Goal: Book appointment/travel/reservation

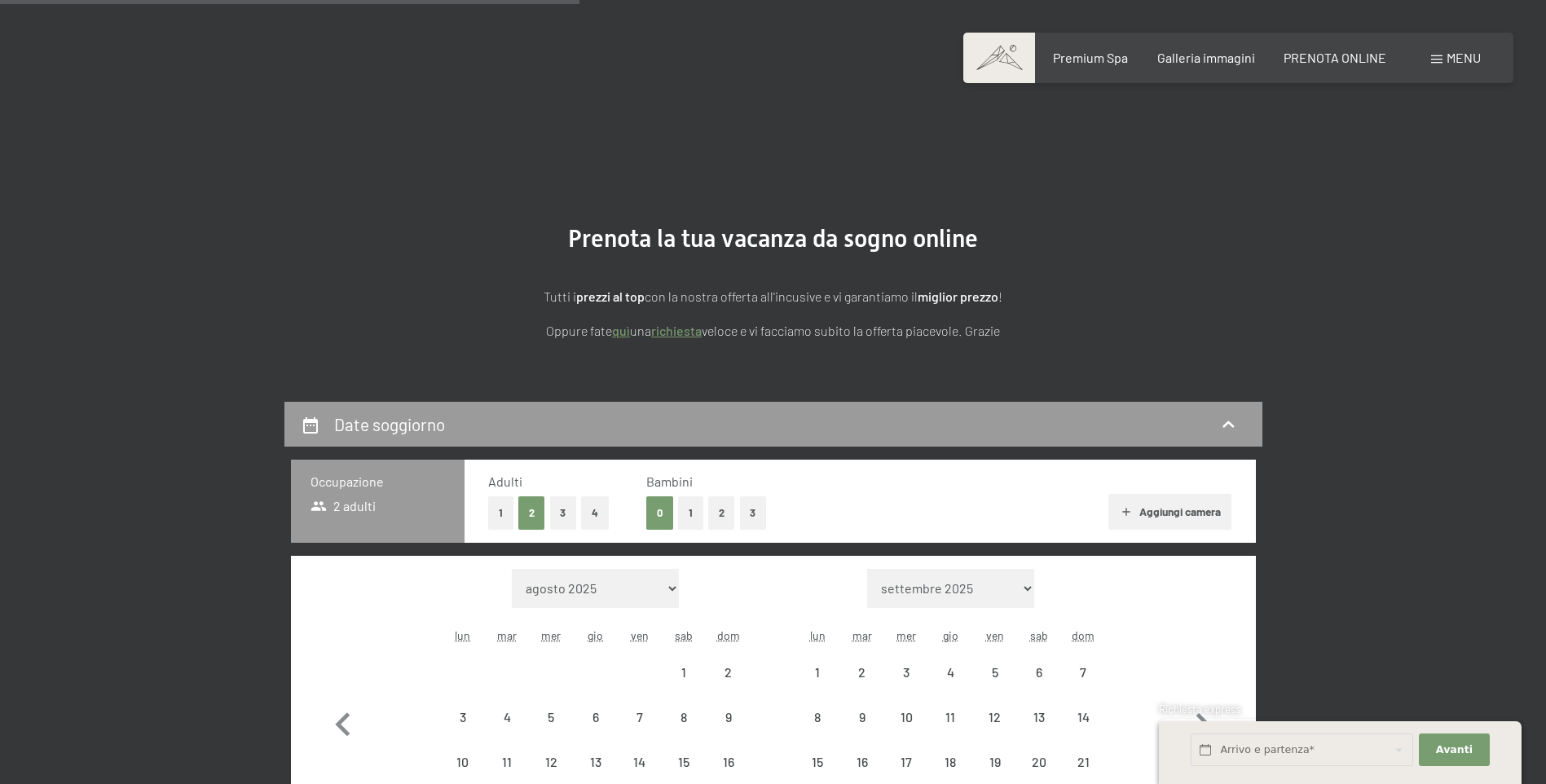
select select "[DATE]"
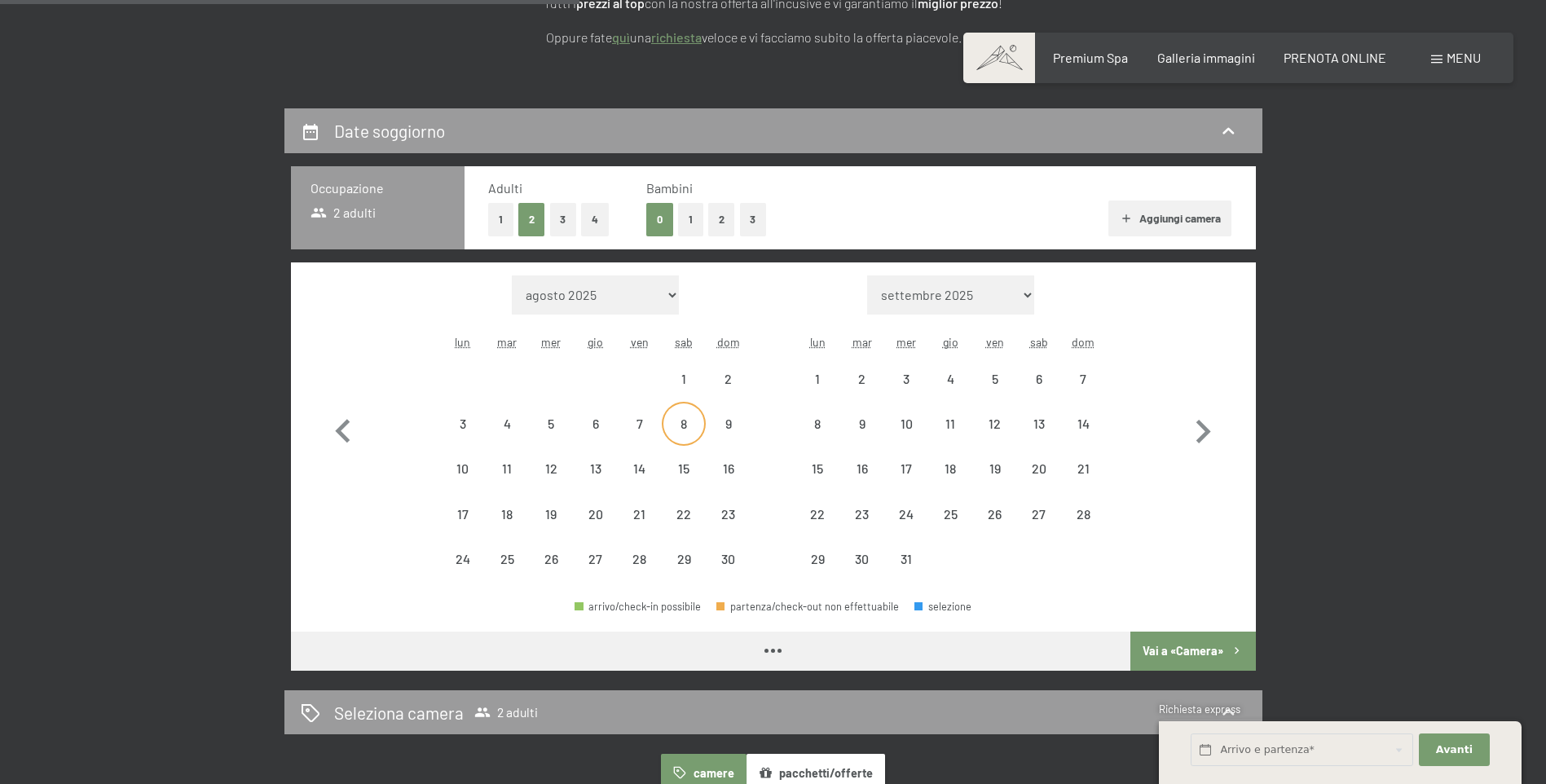
scroll to position [294, 0]
select select "[DATE]"
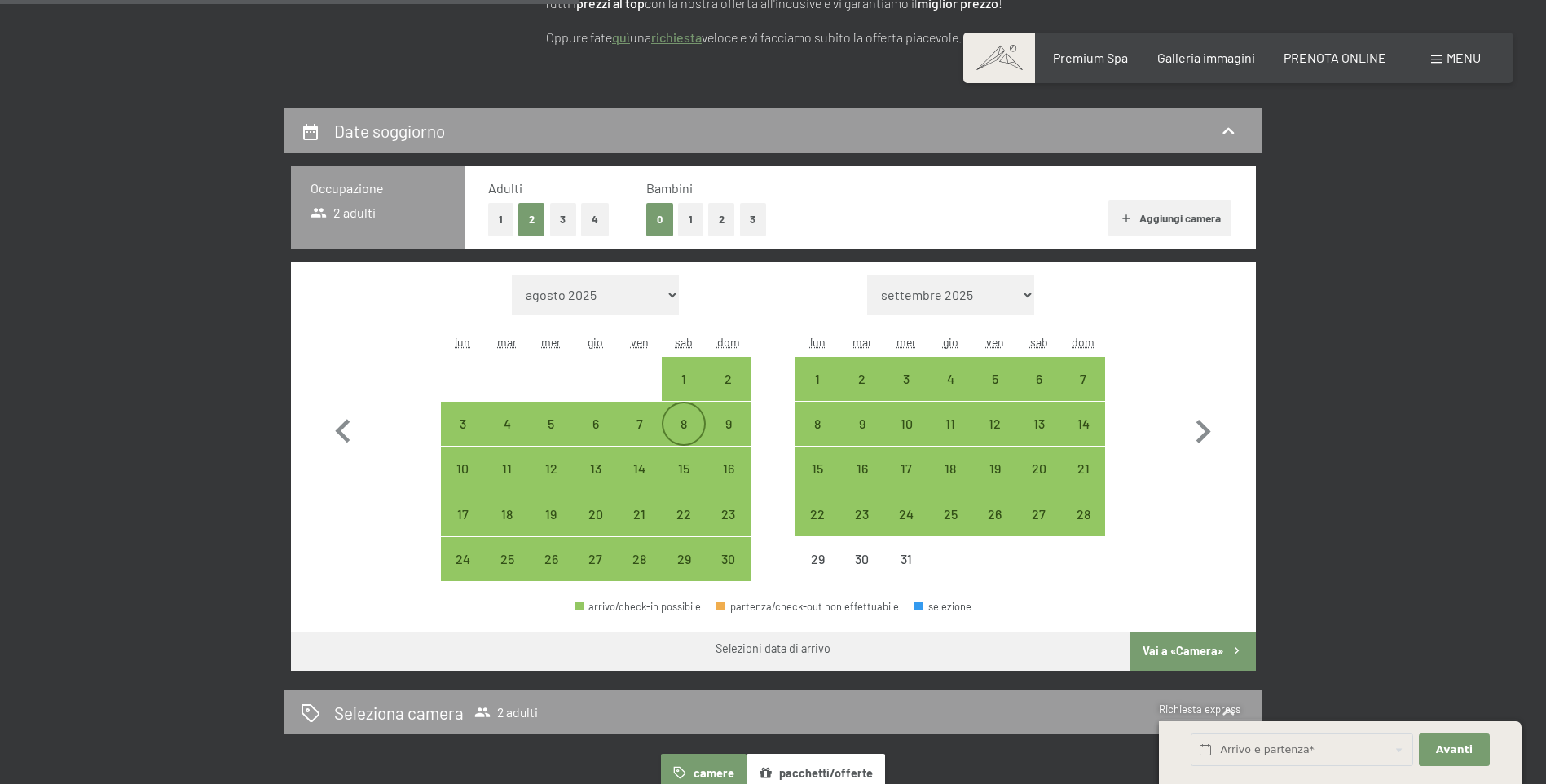
scroll to position [0, 0]
click at [1032, 378] on div "6" at bounding box center [1039, 392] width 41 height 41
select select "[DATE]"
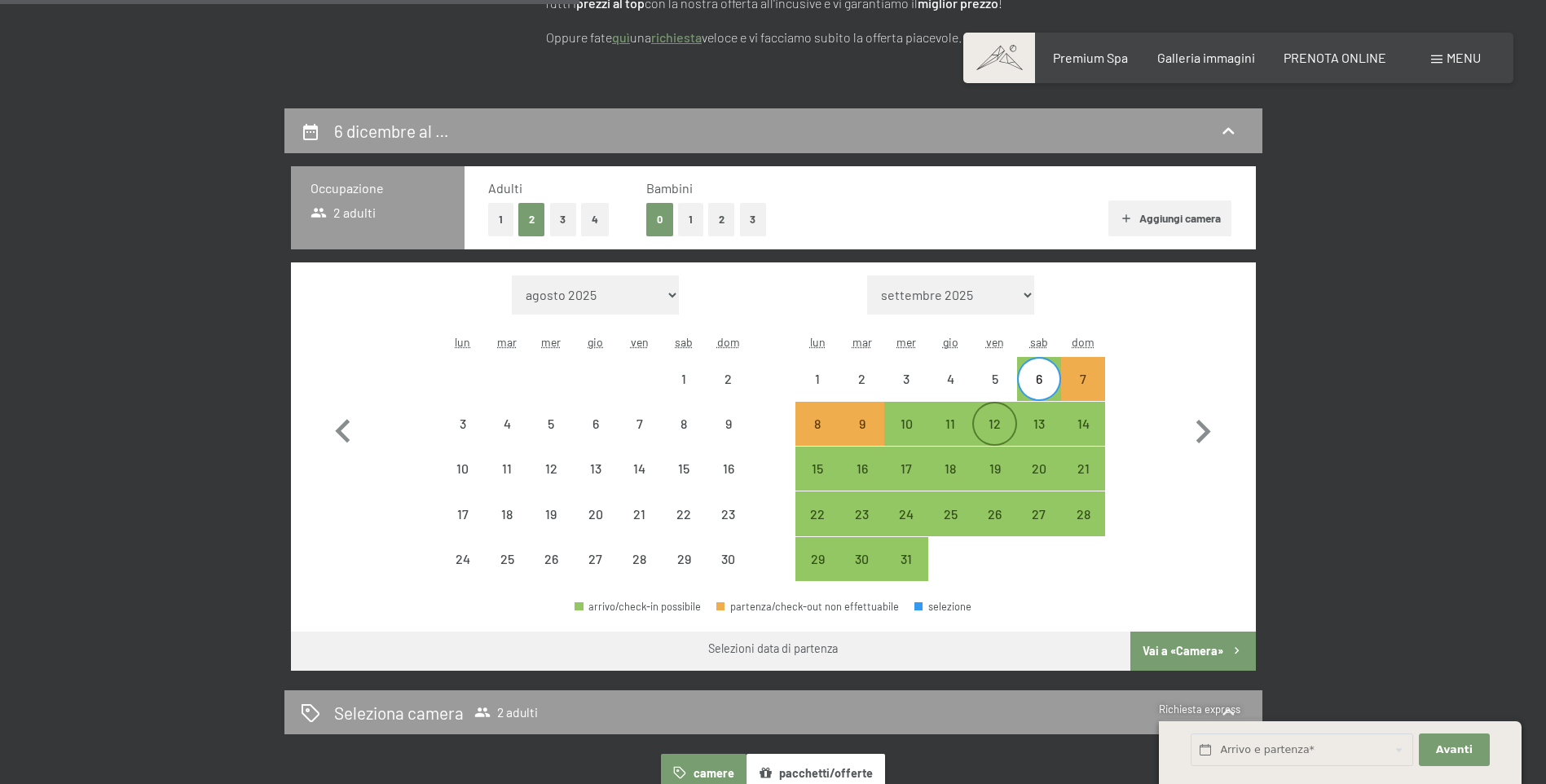
click at [993, 423] on div "12" at bounding box center [994, 437] width 41 height 41
select select "[DATE]"
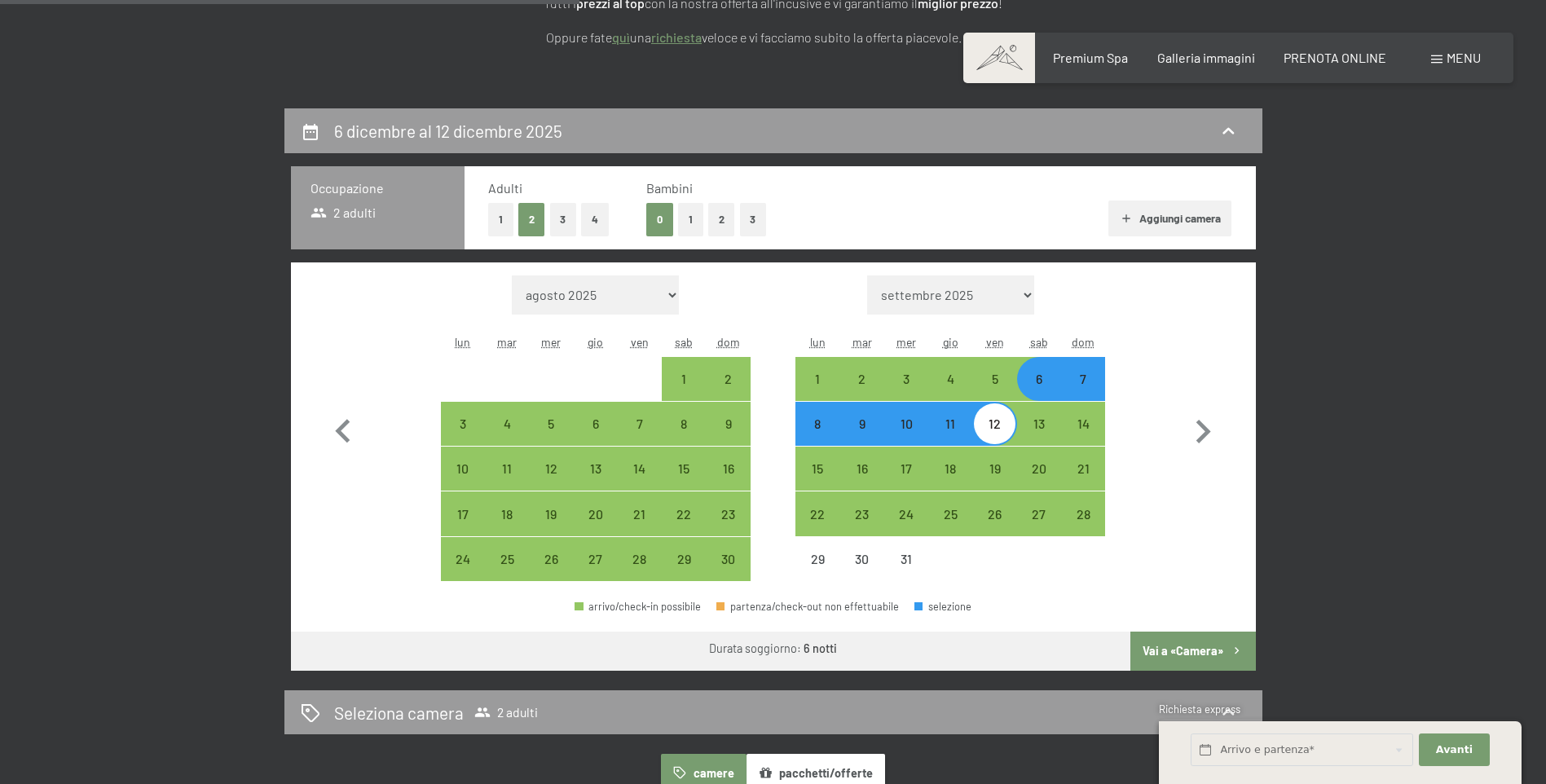
click at [1220, 648] on button "Vai a «Camera»" at bounding box center [1193, 651] width 125 height 39
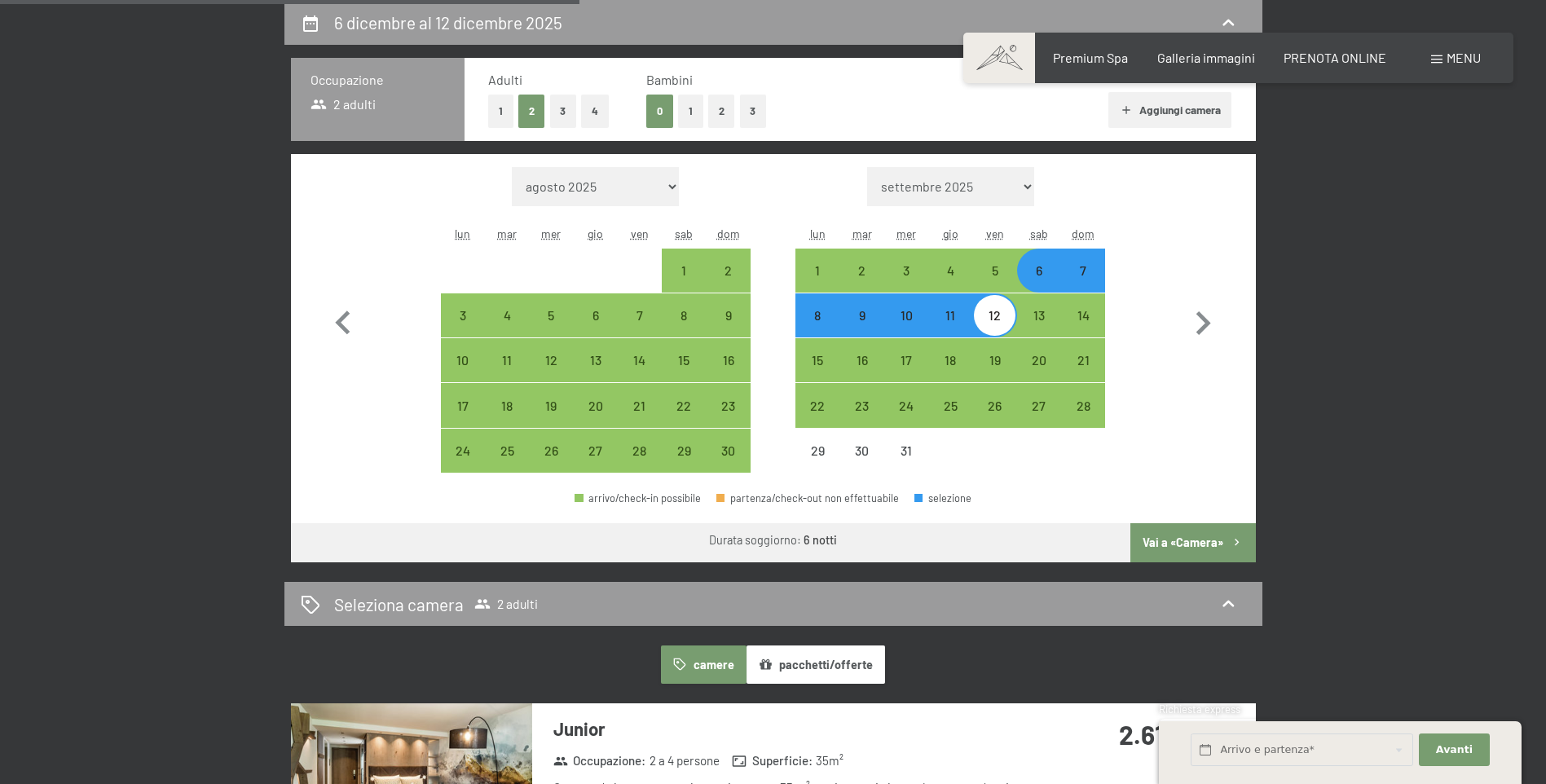
select select "[DATE]"
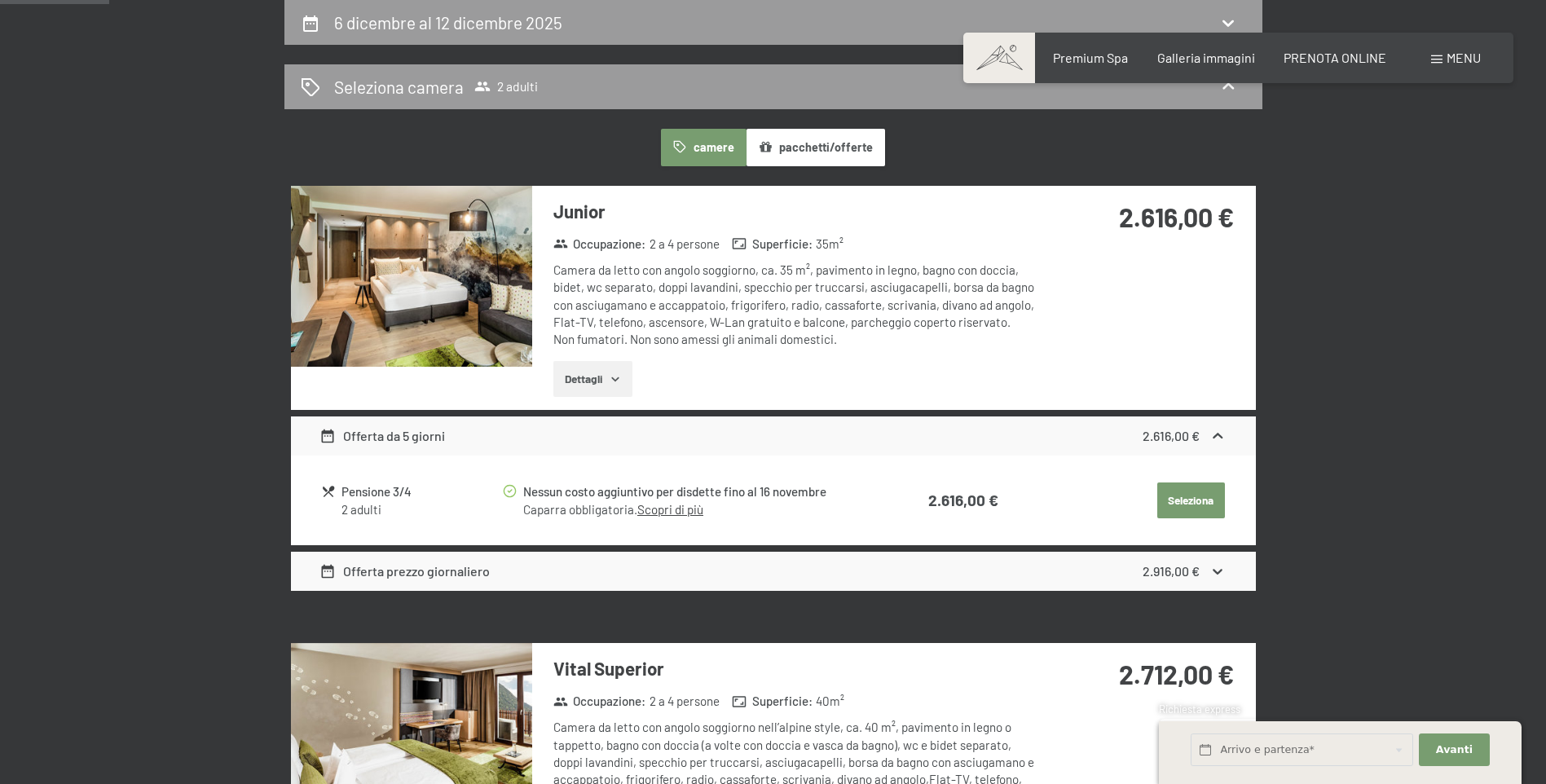
click at [578, 384] on button "Dettagli" at bounding box center [592, 378] width 79 height 35
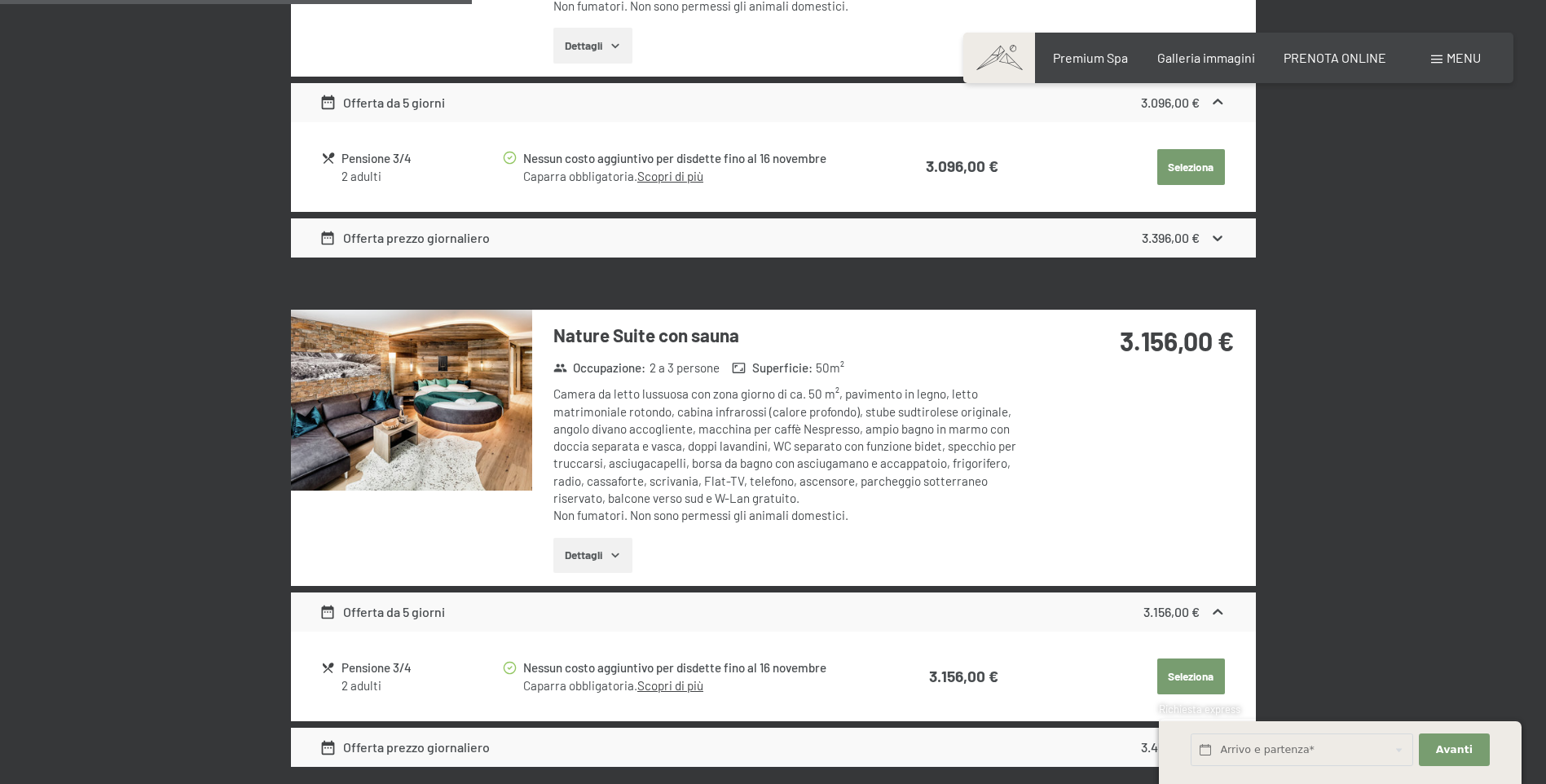
scroll to position [1949, 0]
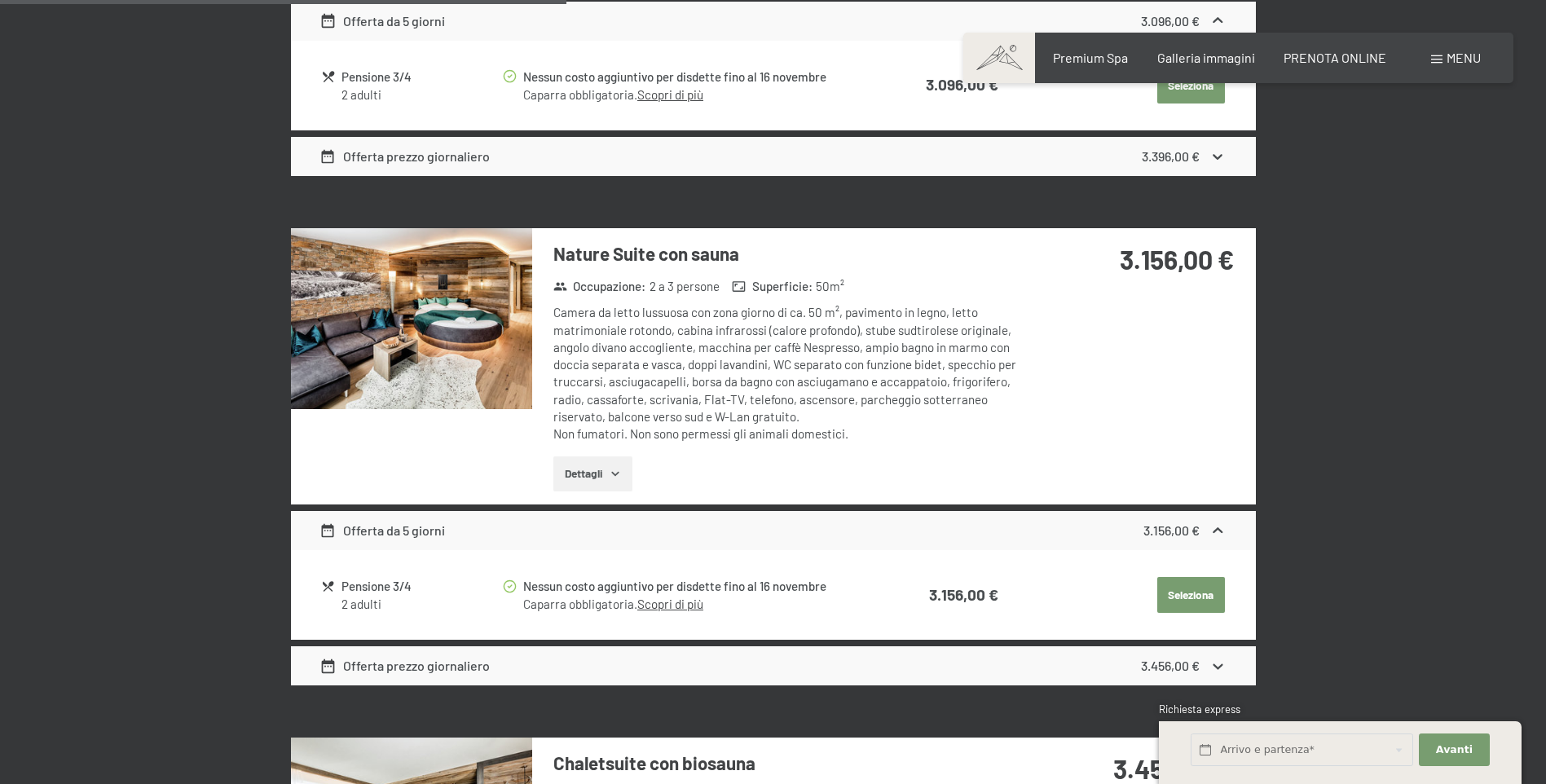
click at [600, 485] on button "Dettagli" at bounding box center [592, 474] width 79 height 35
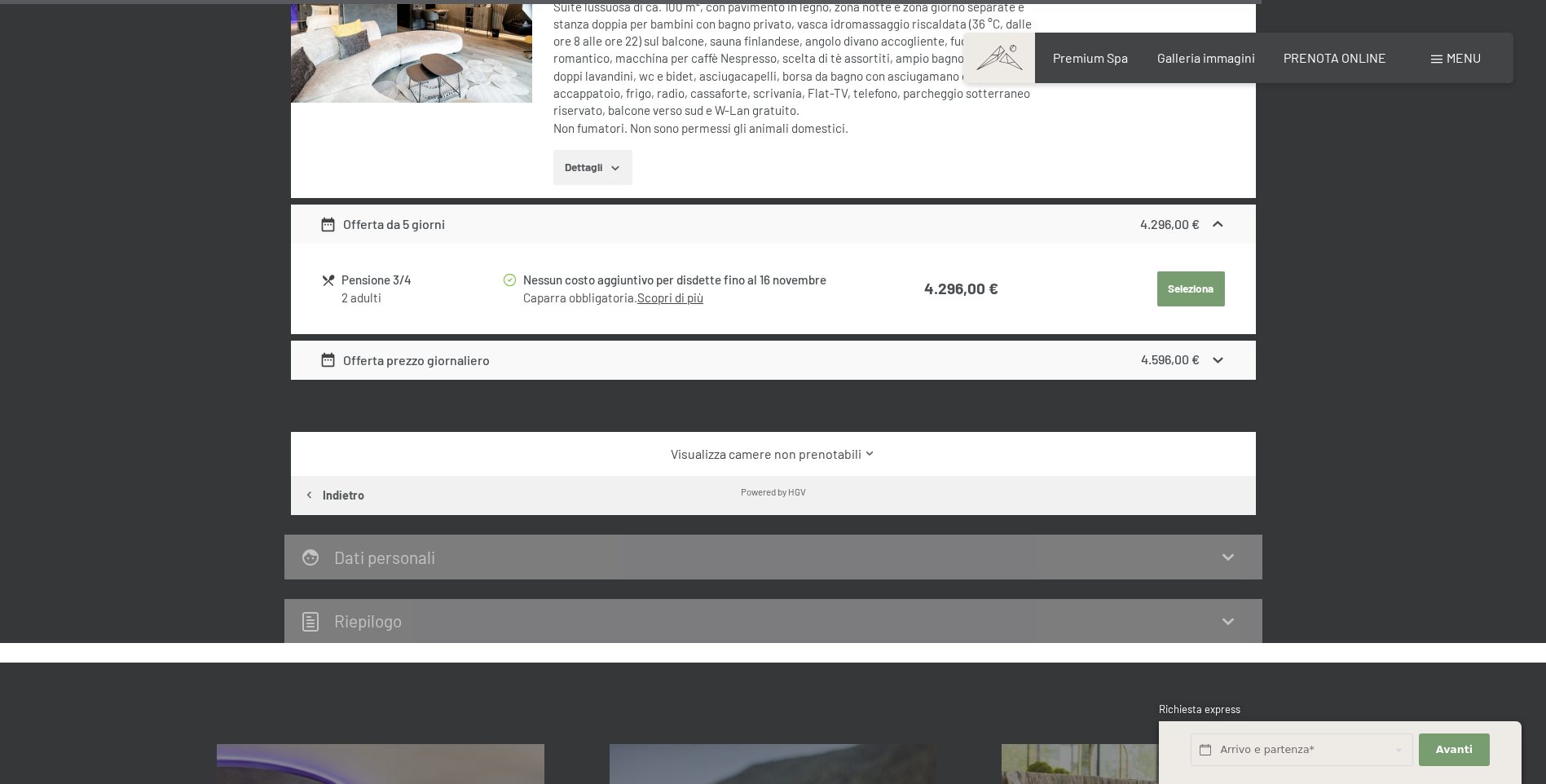
scroll to position [3742, 0]
